Goal: Information Seeking & Learning: Learn about a topic

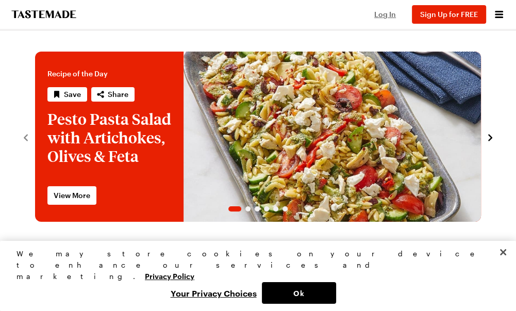
click at [389, 14] on span "Log In" at bounding box center [385, 14] width 22 height 9
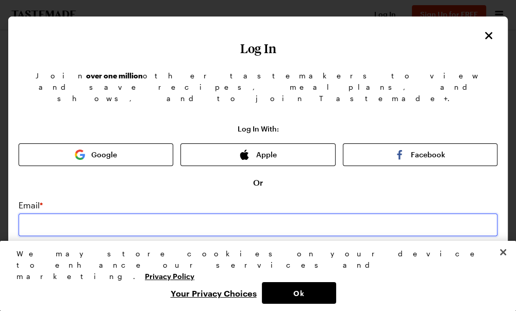
click at [137, 213] on input "email" at bounding box center [258, 224] width 479 height 23
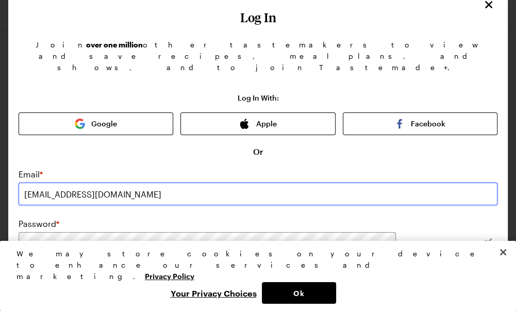
type input "[EMAIL_ADDRESS][DOMAIN_NAME]"
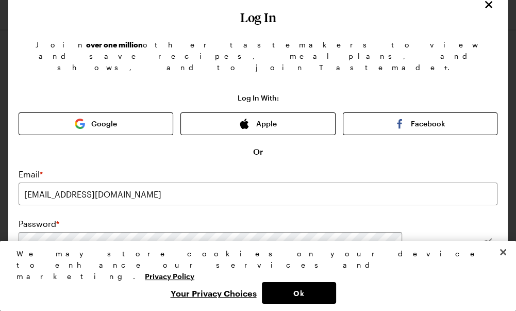
click at [475, 232] on div at bounding box center [486, 243] width 22 height 23
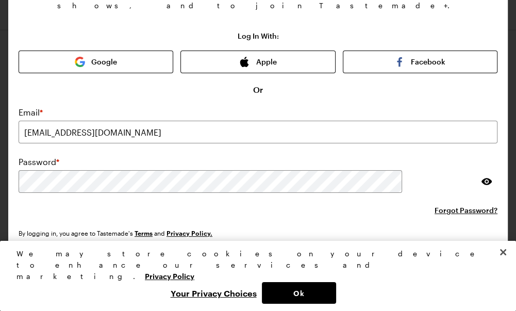
scroll to position [111, 0]
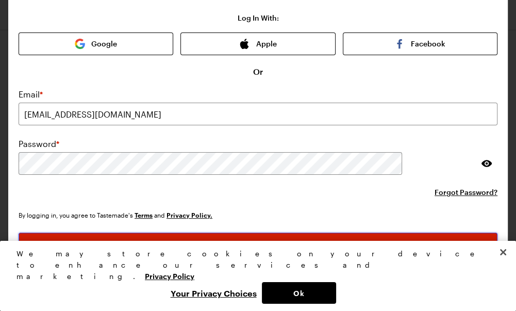
click at [296, 232] on button "Log In" at bounding box center [258, 243] width 479 height 23
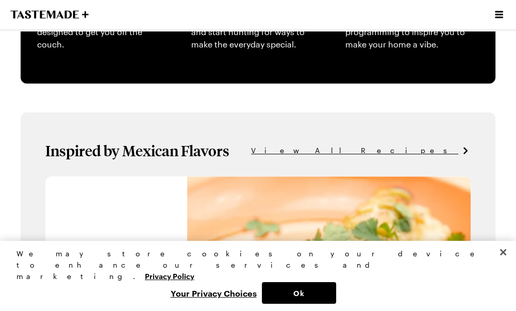
scroll to position [497, 0]
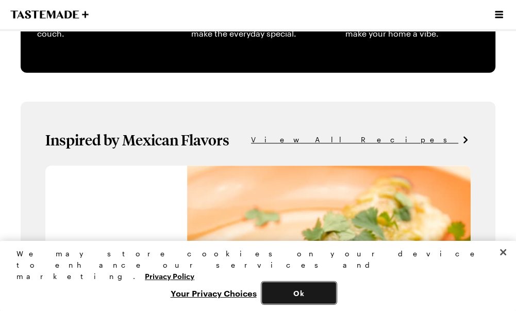
click at [314, 296] on button "Ok" at bounding box center [299, 293] width 74 height 22
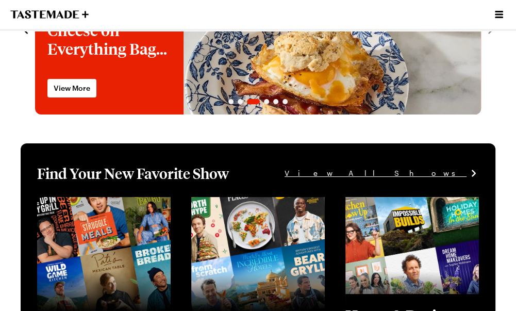
scroll to position [0, 0]
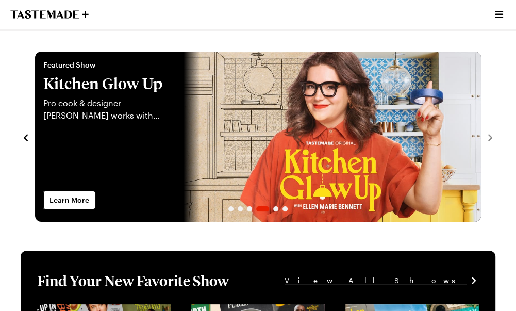
click at [24, 139] on icon "navigate to previous item" at bounding box center [26, 137] width 10 height 10
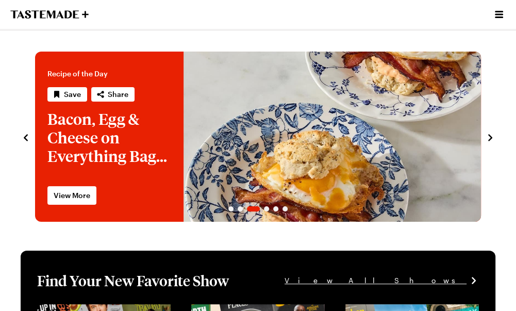
click at [35, 137] on link "Bacon, Egg & Cheese on Everything Bagel Biscuits" at bounding box center [35, 137] width 0 height 170
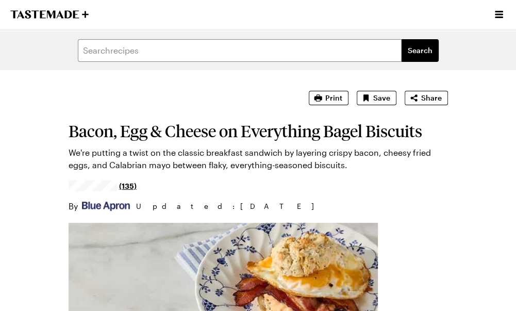
type textarea "x"
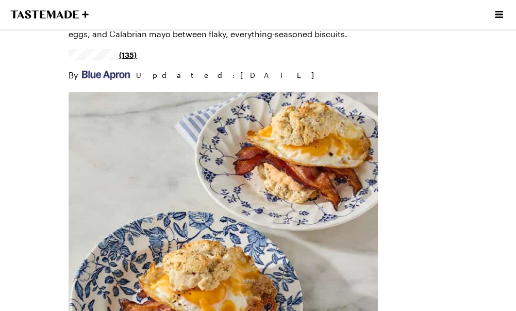
scroll to position [292, 0]
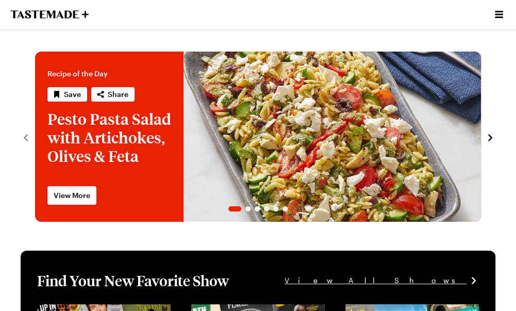
click at [17, 143] on section "Recipe of the Day Save Share Pesto Pasta Salad with Artichokes, Olives & Feta F…" at bounding box center [257, 131] width 495 height 180
click at [28, 135] on icon "navigate to previous item" at bounding box center [26, 137] width 10 height 10
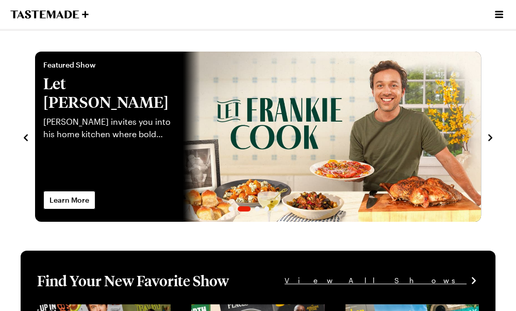
click at [490, 137] on icon "navigate to next item" at bounding box center [490, 137] width 4 height 7
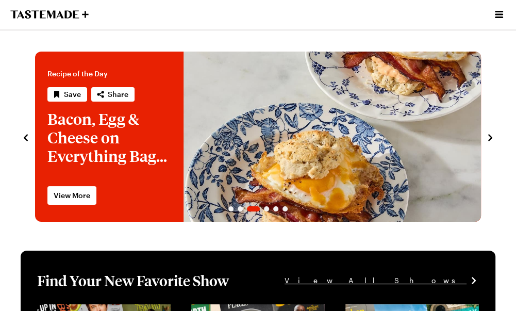
click at [490, 137] on icon "navigate to next item" at bounding box center [490, 137] width 4 height 7
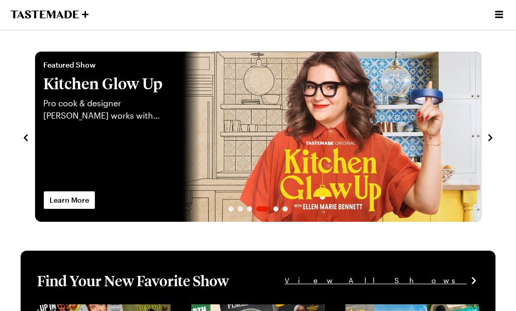
click at [490, 137] on icon "navigate to next item" at bounding box center [490, 137] width 4 height 7
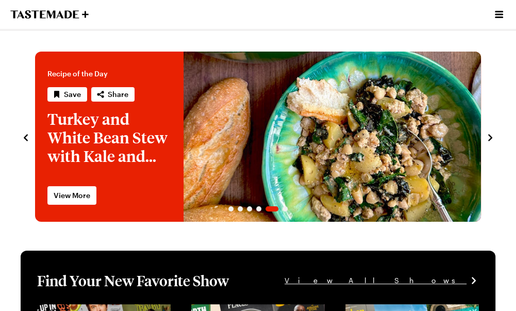
click at [490, 137] on icon "navigate to next item" at bounding box center [490, 137] width 4 height 7
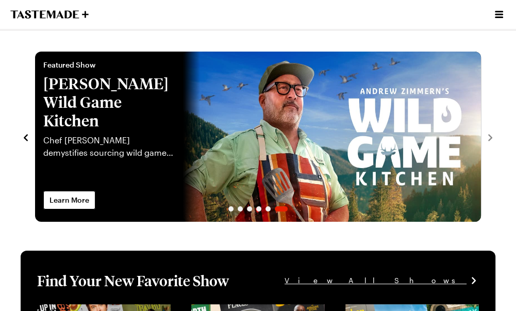
click at [25, 137] on icon "navigate to previous item" at bounding box center [26, 137] width 4 height 7
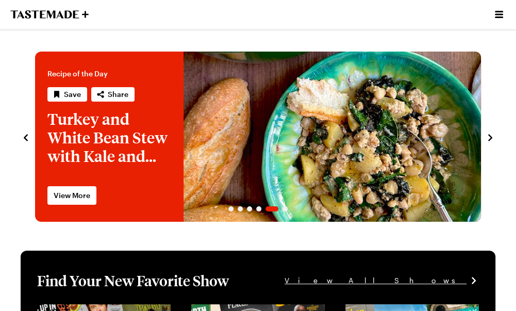
click at [499, 18] on icon "Open menu" at bounding box center [499, 14] width 8 height 7
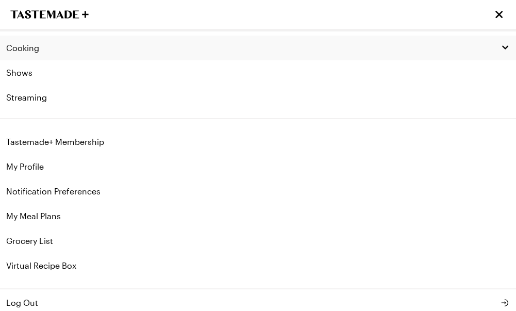
click at [79, 52] on div "Cooking" at bounding box center [257, 48] width 503 height 10
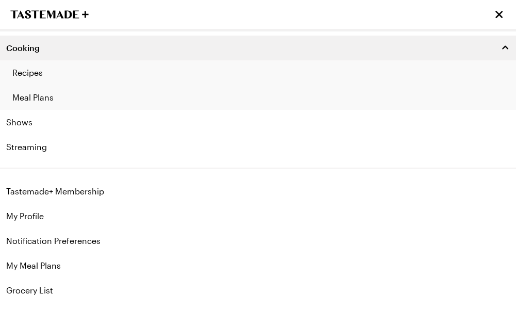
click at [74, 74] on link "Recipes" at bounding box center [258, 72] width 516 height 25
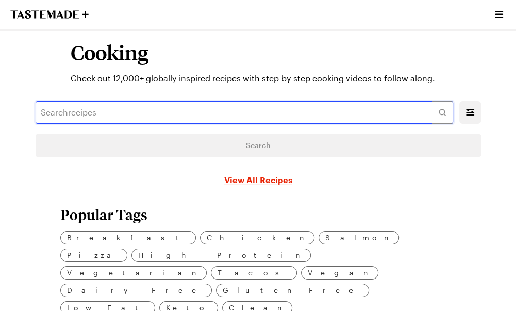
click at [76, 114] on input "text" at bounding box center [245, 112] width 418 height 23
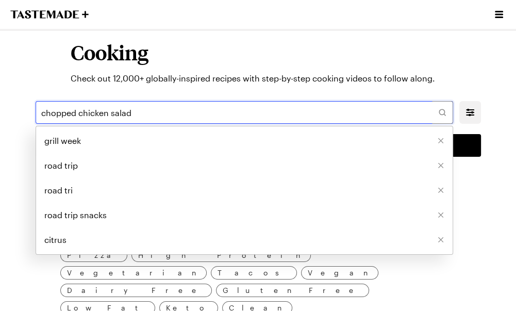
type input "chopped chicken salad"
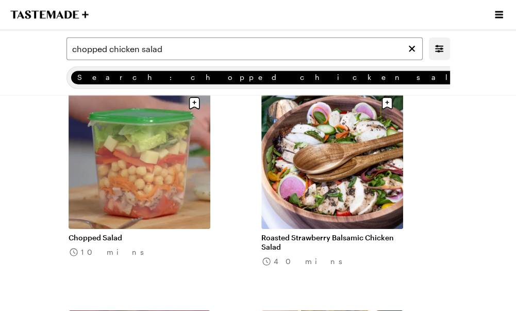
scroll to position [966, 0]
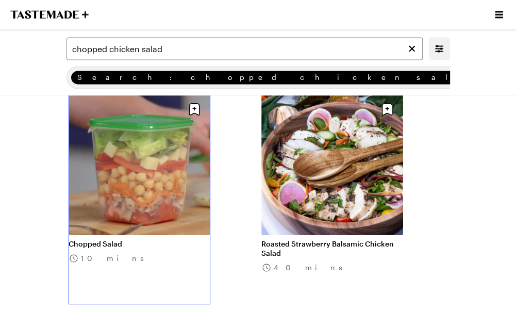
click at [120, 239] on link "Chopped Salad" at bounding box center [140, 243] width 142 height 9
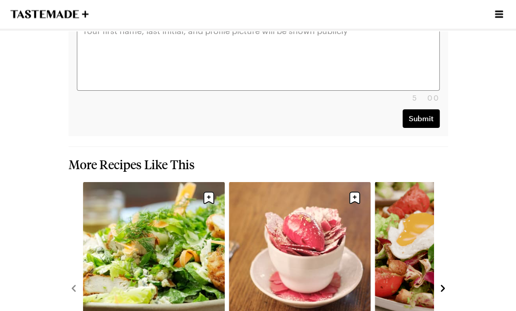
scroll to position [1139, 0]
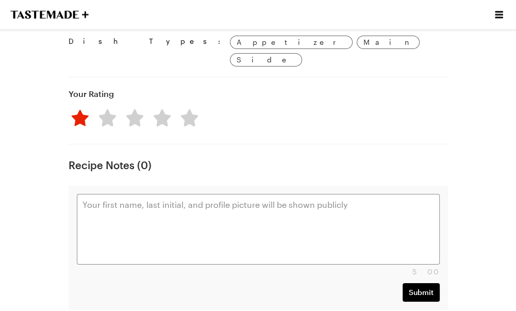
click at [79, 109] on img at bounding box center [80, 118] width 18 height 18
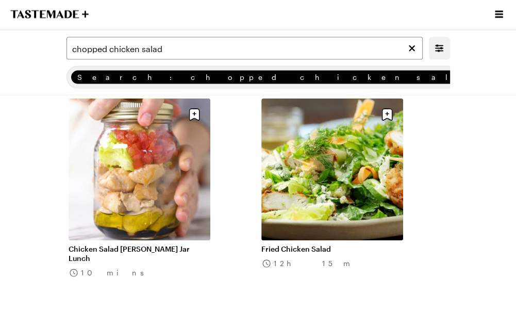
scroll to position [1421, 0]
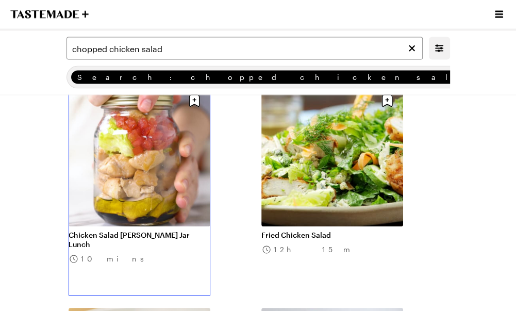
click at [86, 230] on link "Chicken Salad [PERSON_NAME] Jar Lunch" at bounding box center [140, 239] width 142 height 19
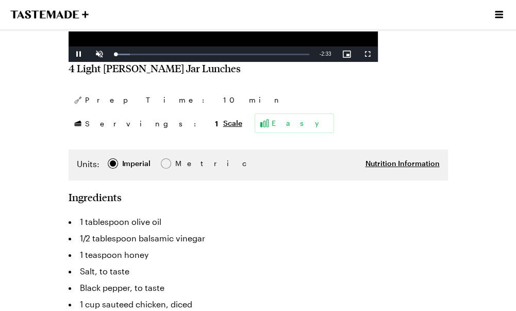
scroll to position [488, 0]
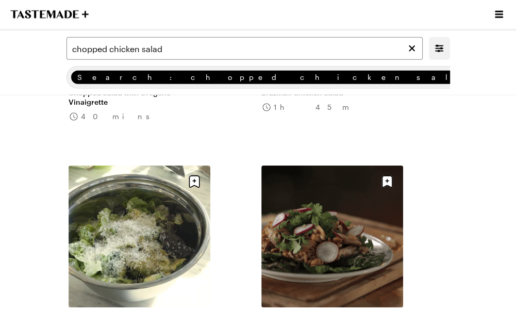
scroll to position [1836, 0]
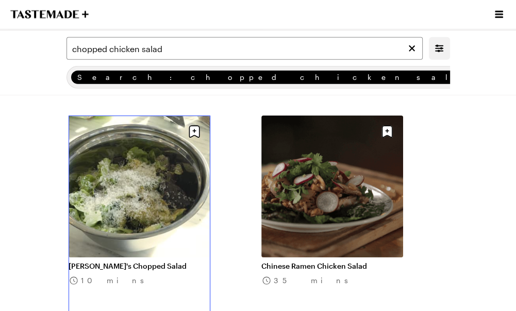
click at [76, 261] on link "[PERSON_NAME]'s Chopped Salad" at bounding box center [140, 265] width 142 height 9
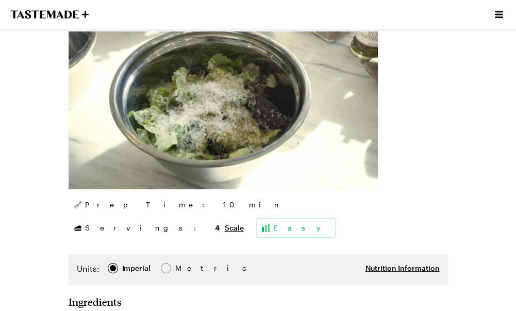
scroll to position [164, 0]
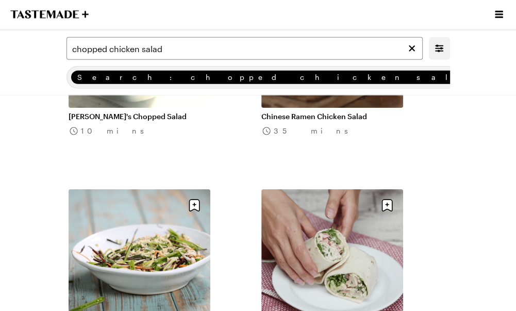
scroll to position [2031, 0]
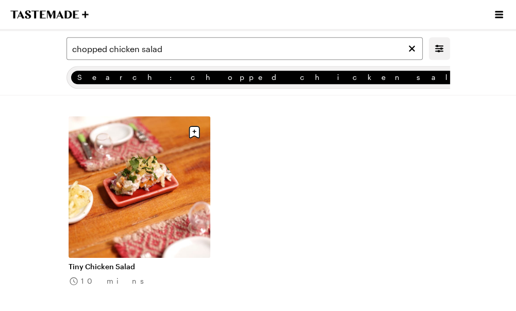
scroll to position [3175, 0]
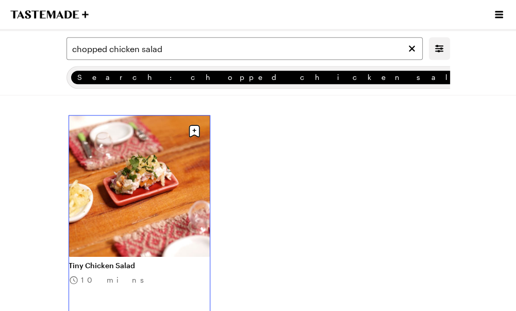
click at [99, 261] on link "Tiny Chicken Salad" at bounding box center [140, 265] width 142 height 9
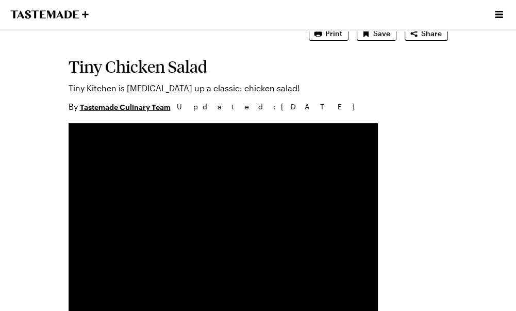
scroll to position [91, 0]
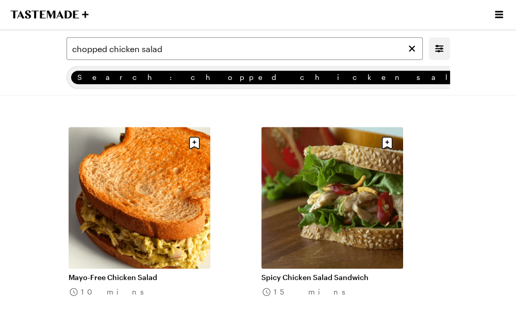
scroll to position [2727, 0]
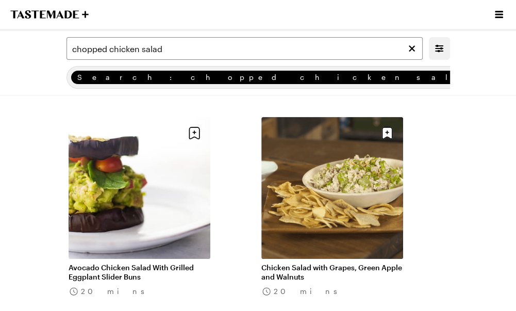
click at [64, 14] on icon "To Tastemade Home Page" at bounding box center [49, 14] width 78 height 8
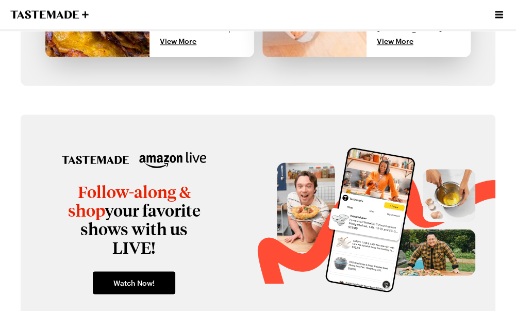
scroll to position [1283, 0]
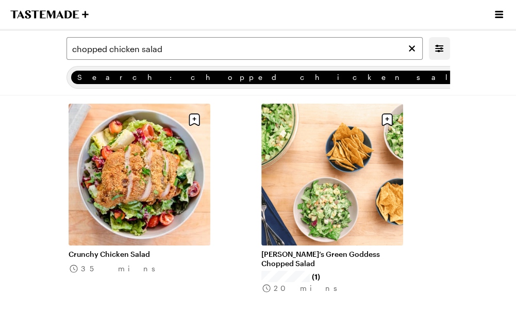
scroll to position [111, 0]
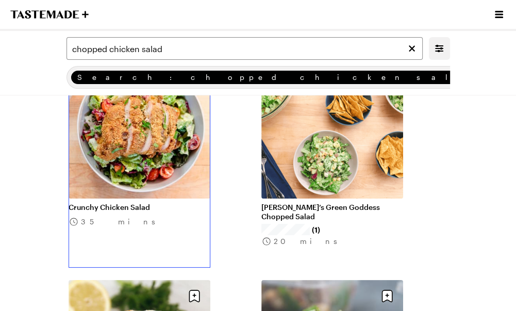
click at [103, 202] on link "Crunchy Chicken Salad" at bounding box center [140, 206] width 142 height 9
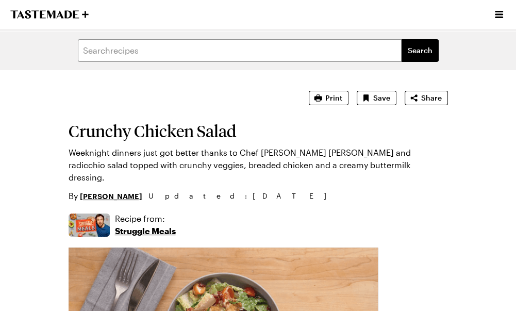
type textarea "x"
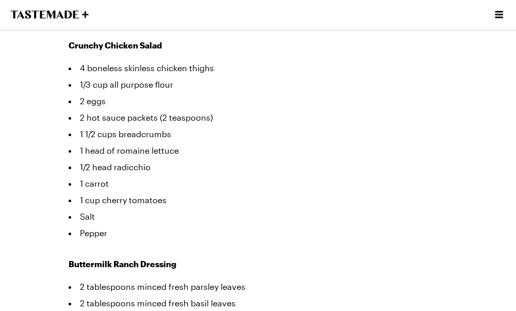
scroll to position [538, 0]
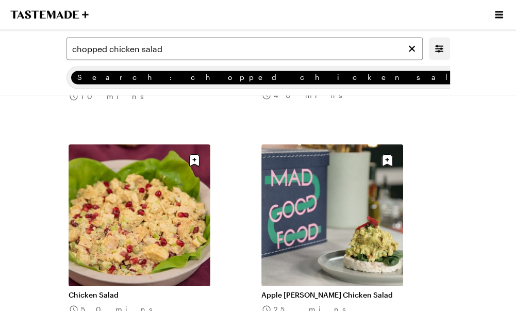
scroll to position [1167, 0]
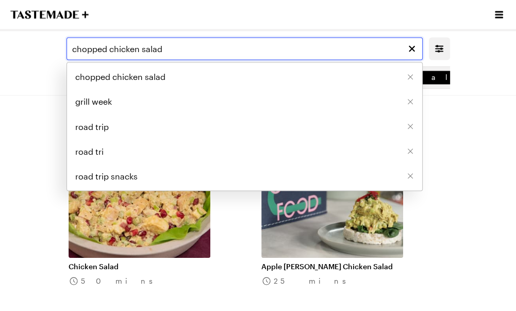
click at [127, 52] on input "chopped chicken salad" at bounding box center [244, 48] width 356 height 23
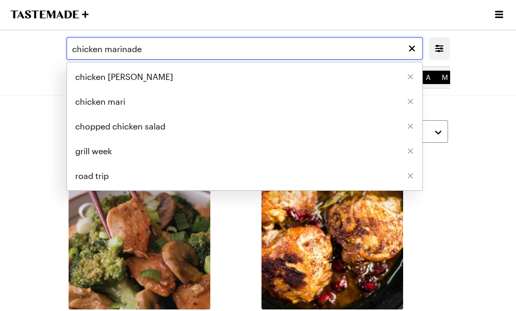
type input "chicken marinade"
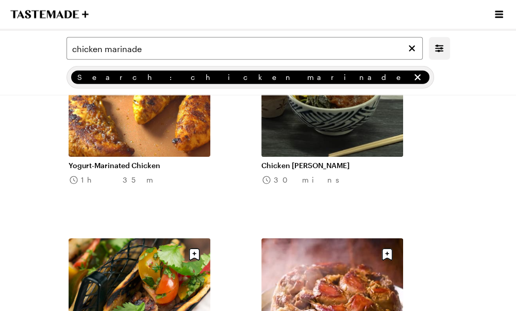
scroll to position [1939, 0]
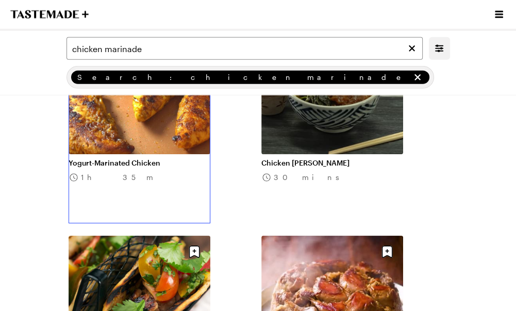
click at [95, 158] on link "Yogurt-Marinated Chicken" at bounding box center [140, 162] width 142 height 9
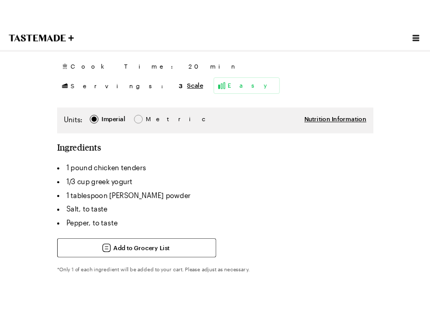
scroll to position [189, 0]
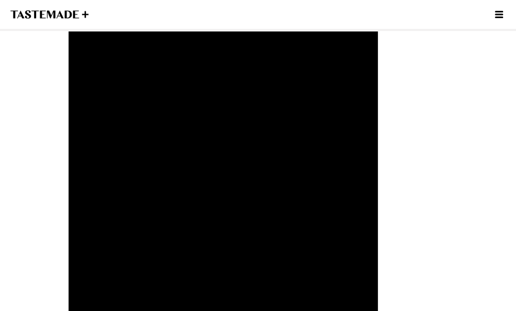
type textarea "x"
